Goal: Check status: Check status

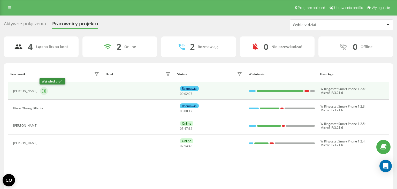
click at [45, 90] on icon at bounding box center [44, 91] width 4 height 4
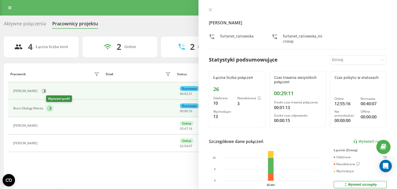
click at [49, 108] on icon at bounding box center [50, 108] width 4 height 4
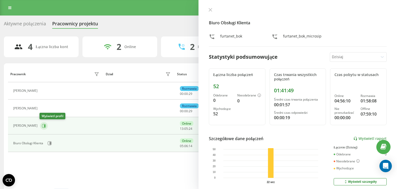
click at [42, 128] on button at bounding box center [44, 126] width 8 height 8
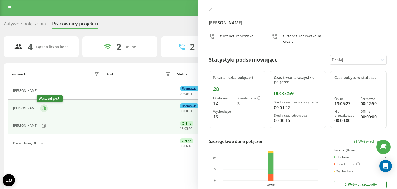
click at [43, 109] on icon at bounding box center [44, 108] width 4 height 4
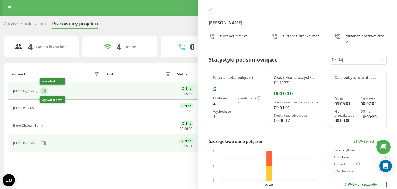
click at [41, 89] on button at bounding box center [44, 91] width 8 height 8
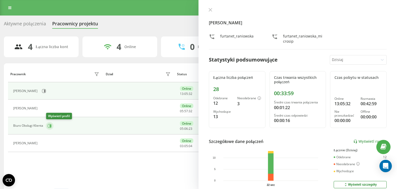
click at [48, 127] on icon at bounding box center [50, 126] width 4 height 4
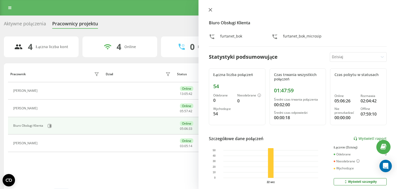
click at [209, 12] on button at bounding box center [210, 10] width 7 height 5
